Goal: Task Accomplishment & Management: Manage account settings

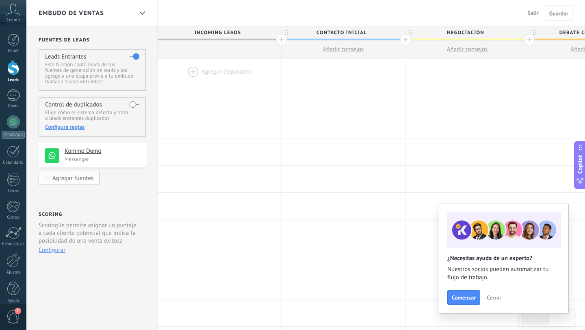
click at [84, 178] on div "Agregar fuentes" at bounding box center [72, 177] width 41 height 7
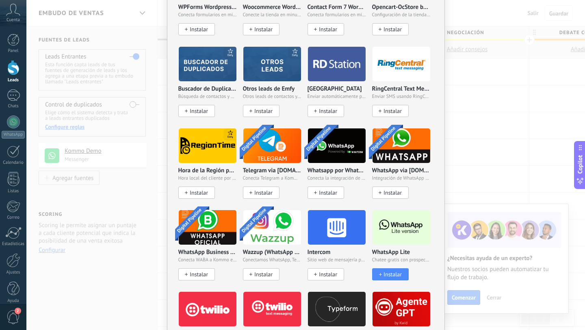
scroll to position [612, 0]
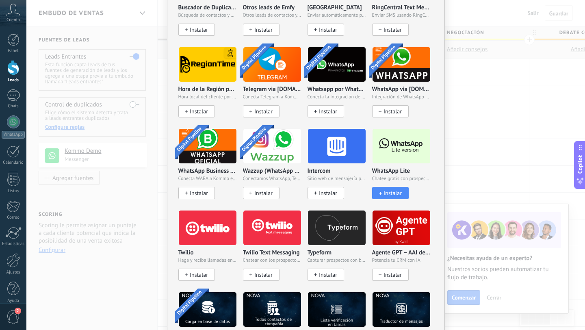
click at [395, 154] on img at bounding box center [402, 145] width 58 height 39
click at [385, 191] on span "Instalar" at bounding box center [392, 193] width 18 height 7
click at [388, 145] on img at bounding box center [402, 145] width 58 height 39
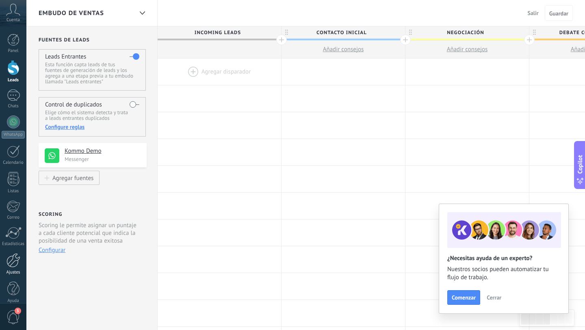
click at [10, 262] on div at bounding box center [13, 260] width 14 height 14
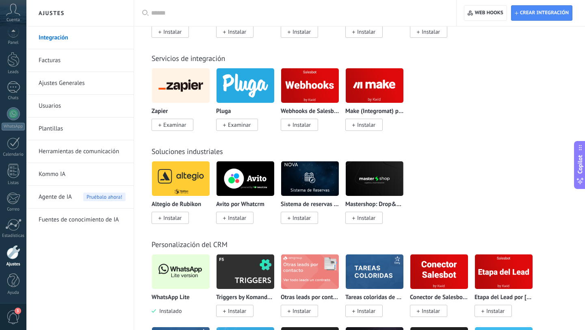
scroll to position [1805, 0]
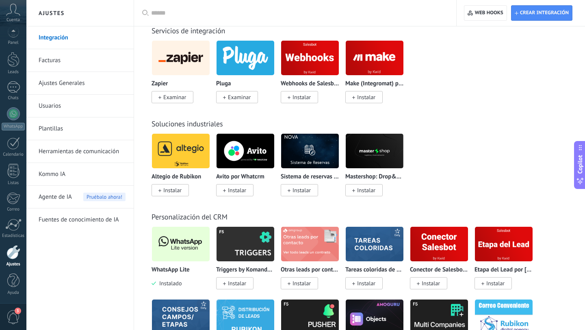
click at [182, 257] on img at bounding box center [181, 243] width 58 height 39
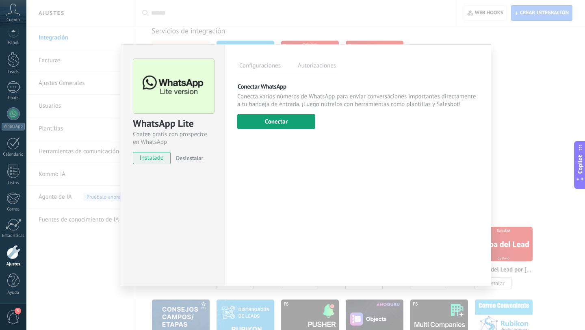
click at [286, 123] on button "Conectar" at bounding box center [276, 121] width 78 height 15
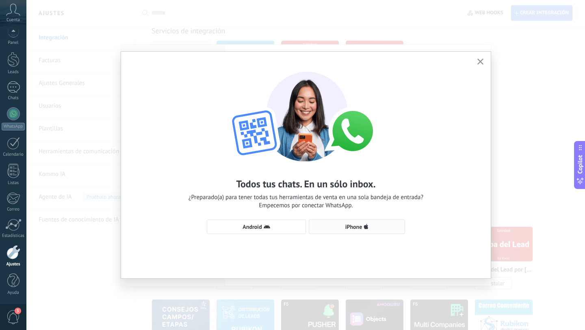
click at [349, 233] on button "iPhone" at bounding box center [357, 226] width 96 height 15
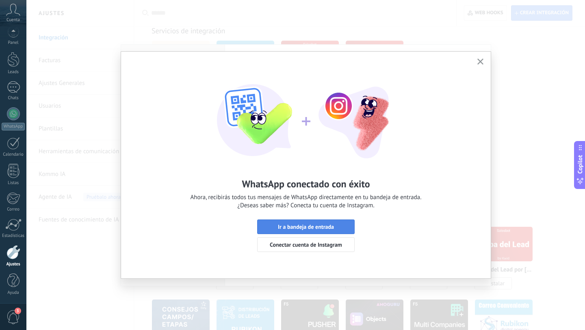
click at [307, 230] on button "Ir a bandeja de entrada" at bounding box center [305, 226] width 97 height 15
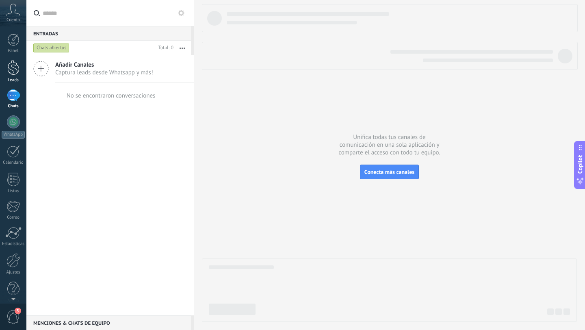
click at [11, 67] on div at bounding box center [13, 67] width 12 height 15
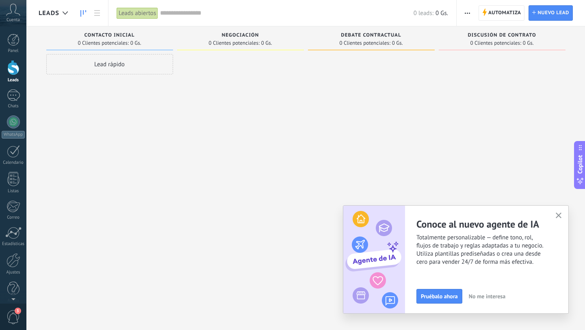
click at [557, 214] on use "button" at bounding box center [559, 215] width 6 height 6
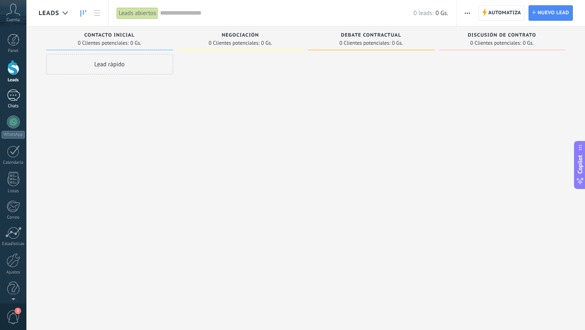
click at [16, 95] on div at bounding box center [13, 95] width 13 height 12
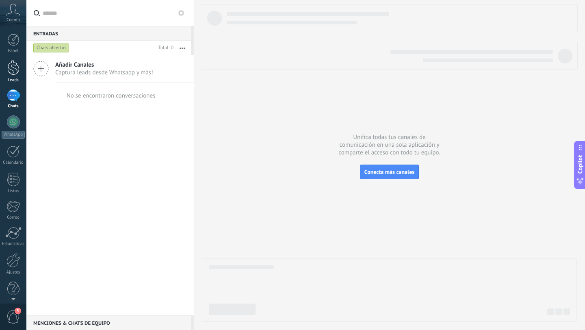
click at [16, 67] on div at bounding box center [13, 67] width 12 height 15
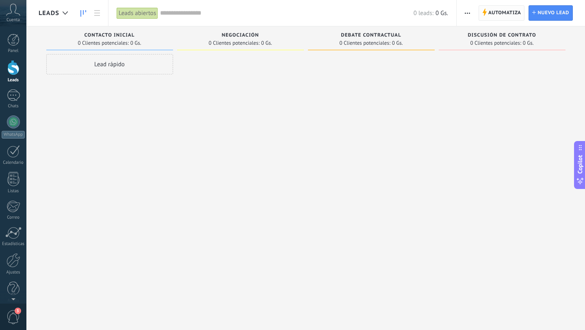
click at [508, 18] on span "Automatiza" at bounding box center [504, 13] width 33 height 15
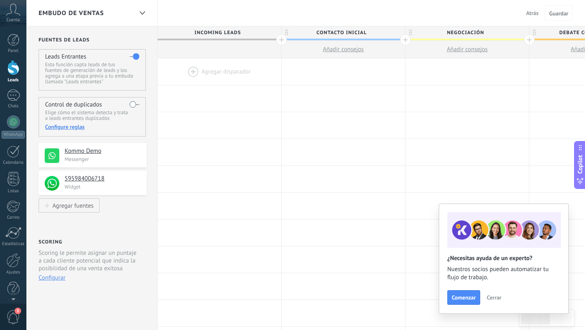
click at [14, 68] on div at bounding box center [13, 67] width 12 height 15
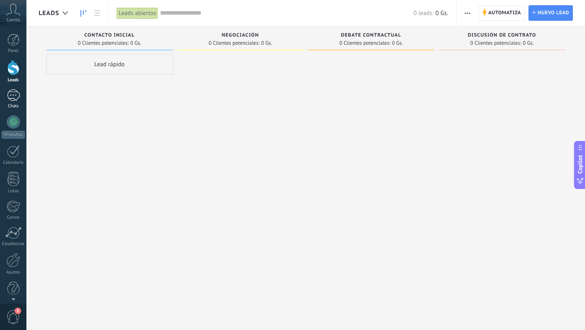
click at [14, 96] on div at bounding box center [13, 95] width 13 height 12
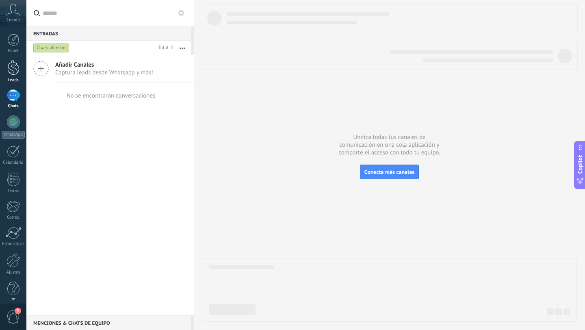
click at [18, 76] on link "Leads" at bounding box center [13, 71] width 26 height 23
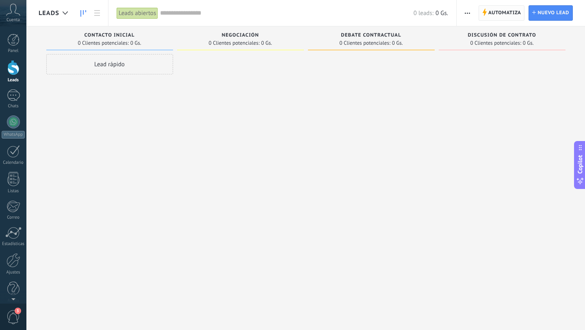
click at [498, 13] on span "Automatiza" at bounding box center [504, 13] width 33 height 15
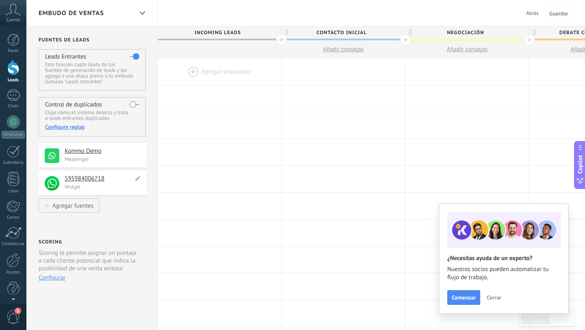
click at [87, 179] on h4 "595984006718" at bounding box center [99, 179] width 69 height 8
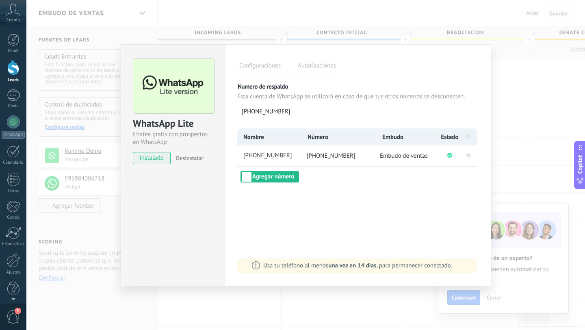
click at [177, 296] on div "WhatsApp Lite Chatee gratis con prospectos en WhatsApp instalado Desinstalar Co…" at bounding box center [305, 165] width 559 height 330
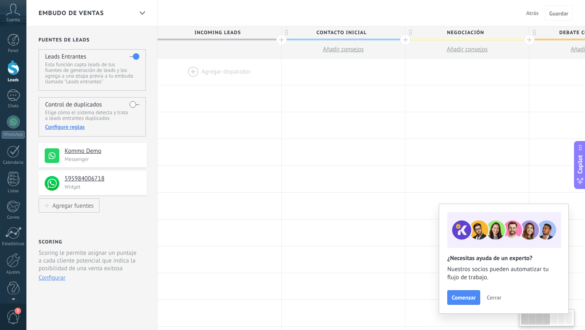
click at [9, 72] on div at bounding box center [13, 67] width 12 height 15
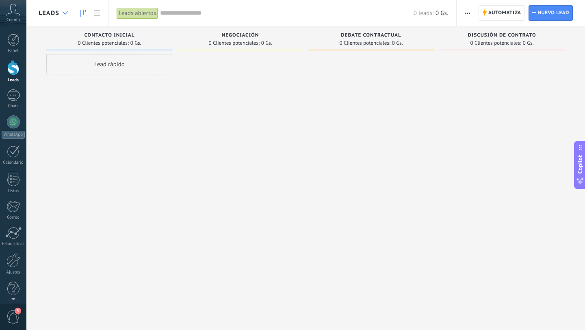
click at [60, 11] on div at bounding box center [64, 13] width 13 height 16
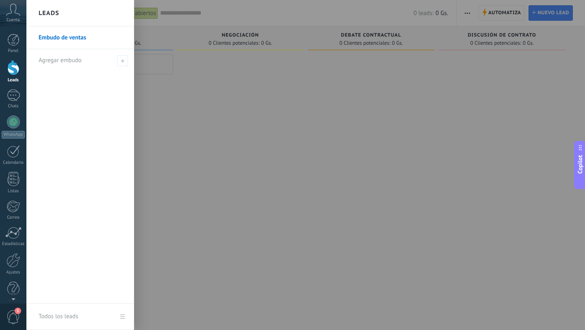
click at [496, 11] on div at bounding box center [318, 165] width 585 height 330
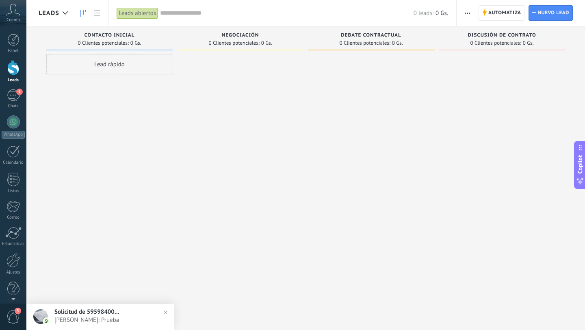
click at [10, 65] on div at bounding box center [13, 67] width 12 height 15
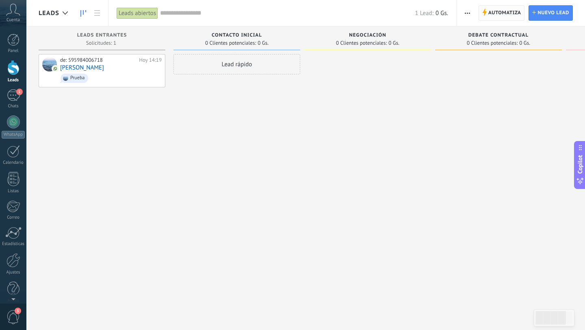
click at [502, 15] on span "Automatiza" at bounding box center [504, 13] width 33 height 15
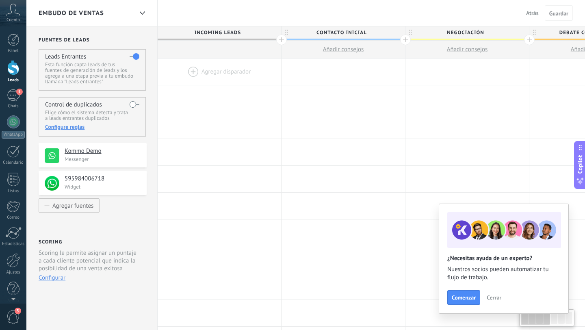
click at [492, 37] on span "Negociación" at bounding box center [464, 32] width 119 height 13
type input "*"
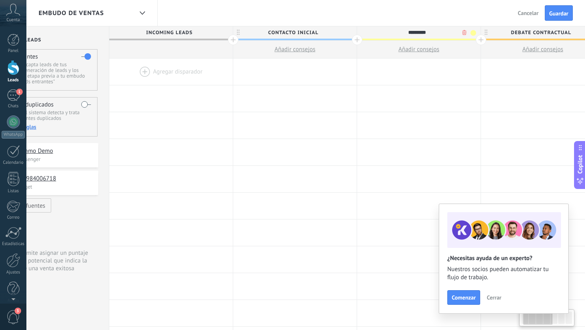
scroll to position [0, 73]
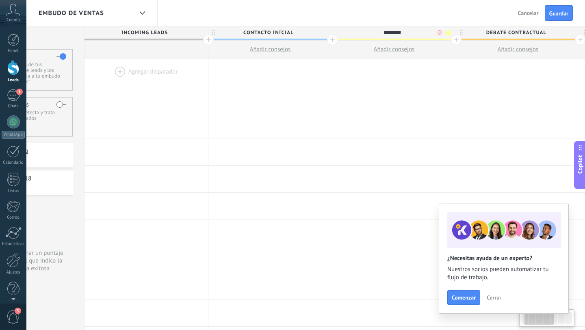
type input "*********"
click at [550, 30] on span "Debate contractual" at bounding box center [515, 32] width 119 height 13
type input "*"
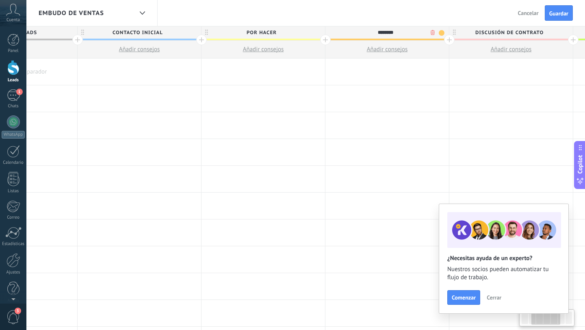
scroll to position [0, 226]
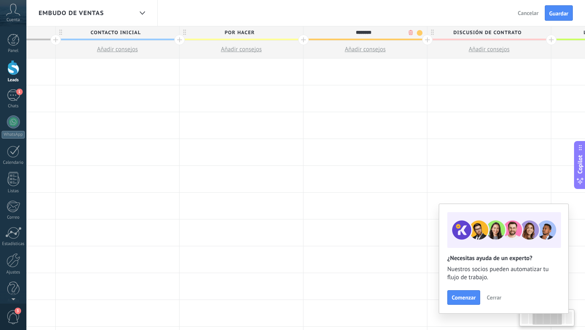
click at [522, 32] on span "Discusión de contrato" at bounding box center [486, 32] width 119 height 13
type input "********"
type input "*"
type input "*********"
click at [542, 34] on span at bounding box center [544, 33] width 6 height 6
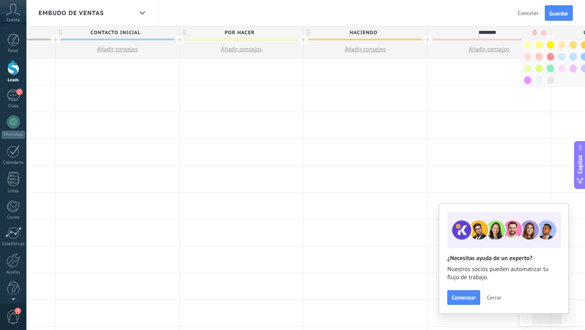
click at [549, 67] on span at bounding box center [550, 69] width 7 height 8
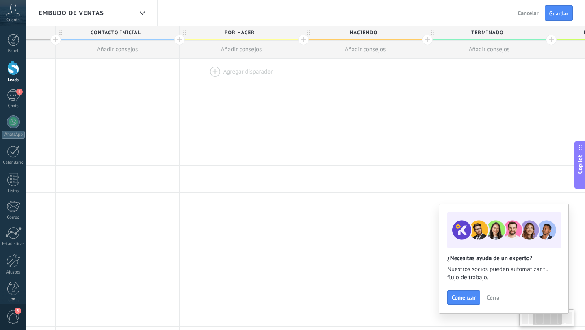
scroll to position [0, 222]
click at [267, 35] on span "por hacer" at bounding box center [243, 32] width 119 height 13
click at [299, 35] on span at bounding box center [300, 33] width 6 height 6
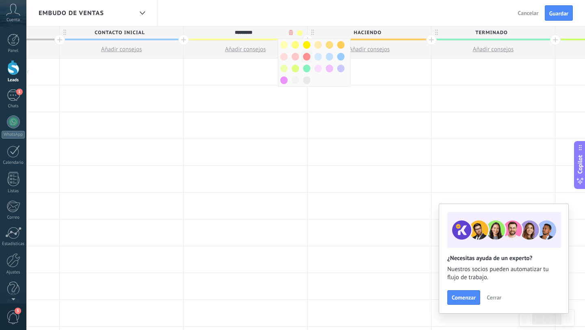
click at [306, 56] on span at bounding box center [306, 57] width 7 height 8
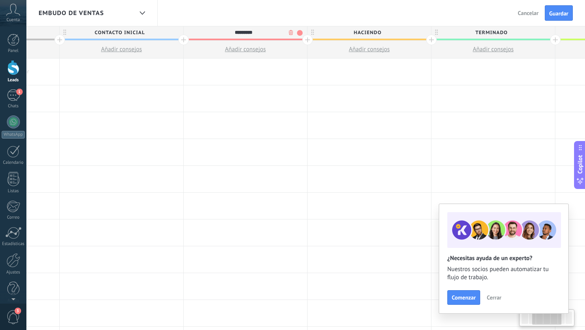
click at [387, 30] on span "haciendo" at bounding box center [367, 32] width 119 height 13
click at [422, 33] on span at bounding box center [423, 33] width 6 height 6
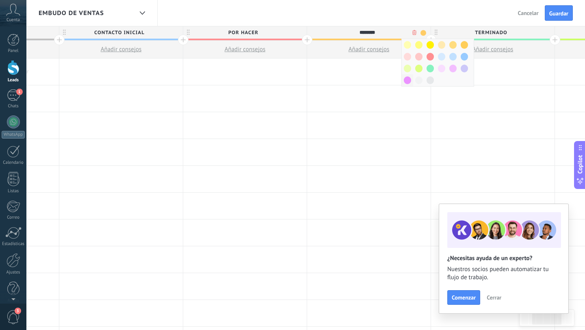
click at [405, 81] on span at bounding box center [407, 80] width 7 height 8
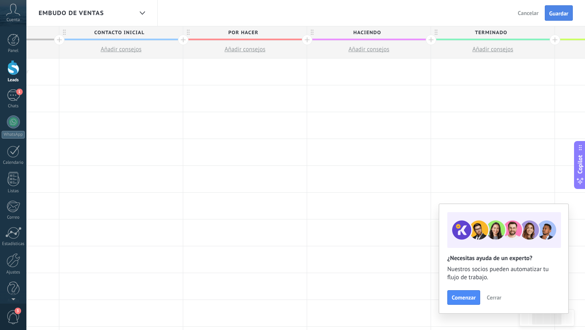
click at [557, 12] on span "Guardar" at bounding box center [558, 14] width 19 height 6
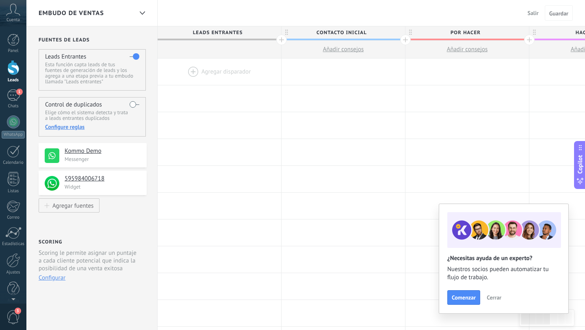
click at [497, 300] on span "Cerrar" at bounding box center [494, 298] width 15 height 6
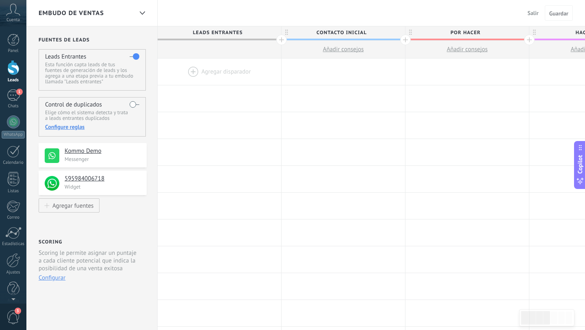
click at [9, 71] on div at bounding box center [13, 67] width 12 height 15
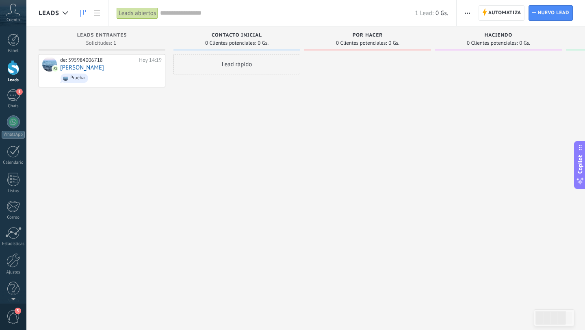
click at [372, 172] on div at bounding box center [367, 166] width 127 height 224
